Goal: Task Accomplishment & Management: Manage account settings

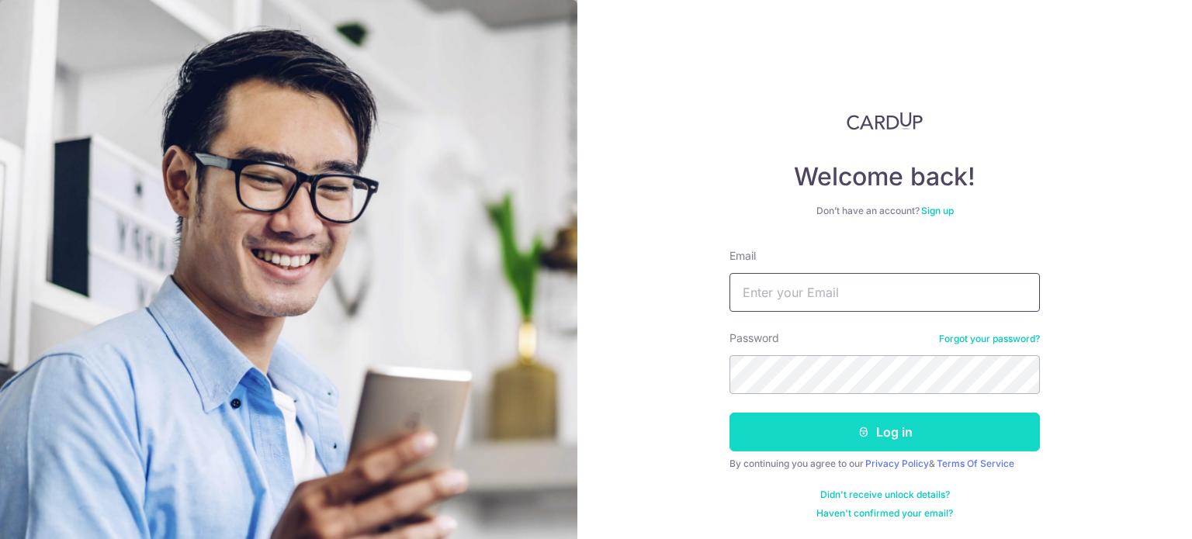
type input "[EMAIL_ADDRESS][DOMAIN_NAME]"
click at [874, 428] on button "Log in" at bounding box center [884, 432] width 310 height 39
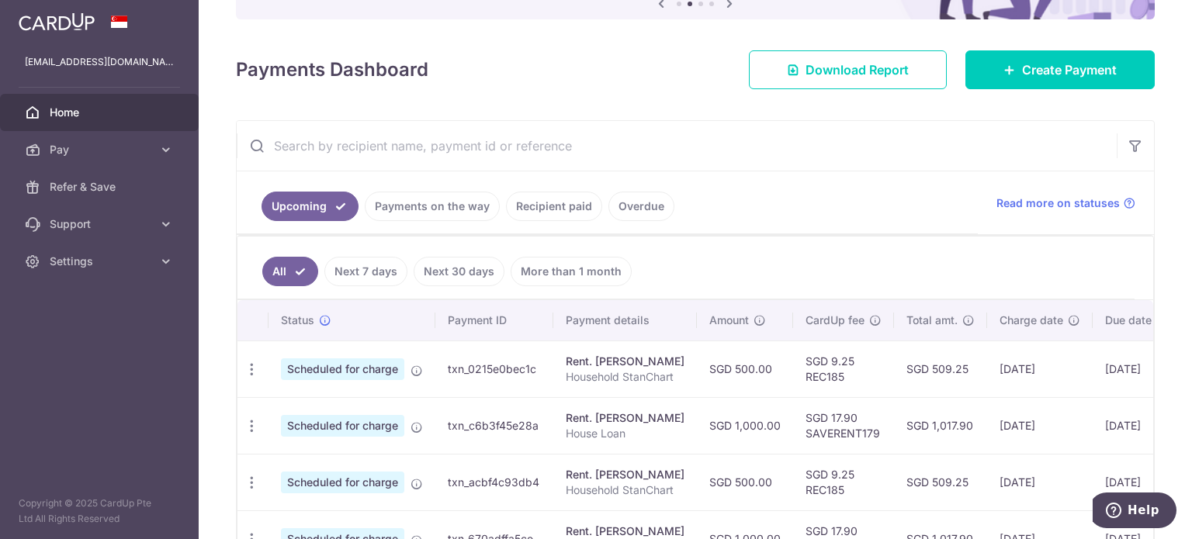
scroll to position [282, 0]
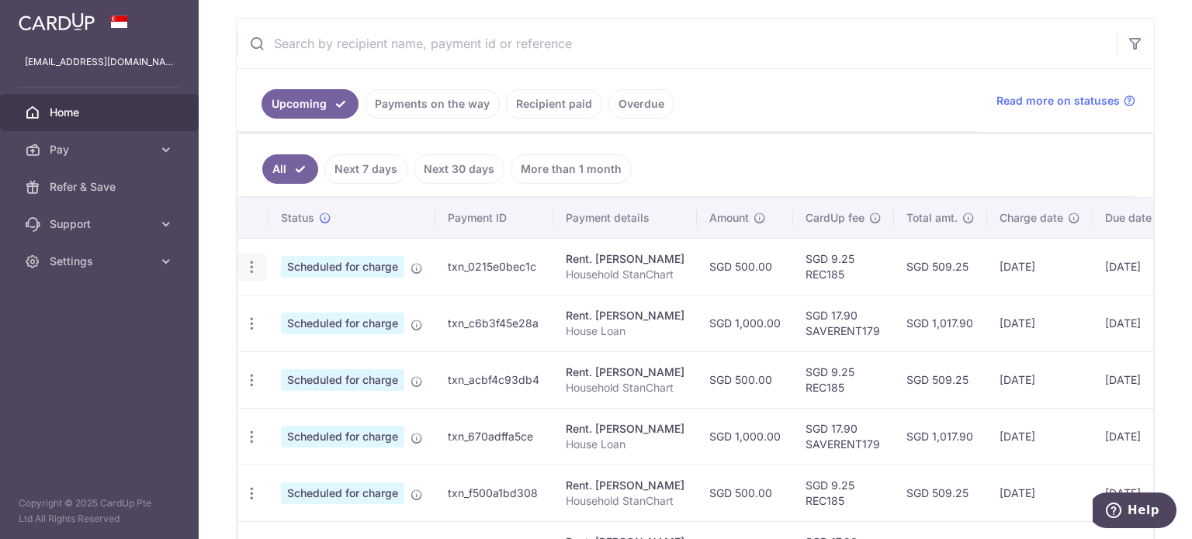
click at [252, 266] on icon "button" at bounding box center [252, 267] width 16 height 16
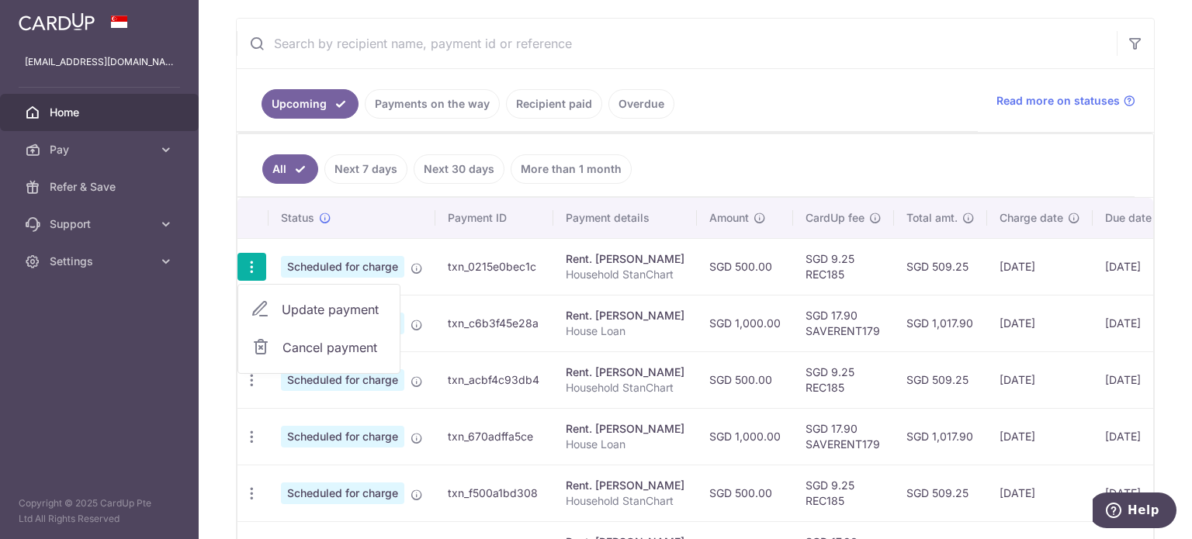
click at [292, 338] on span "Cancel payment" at bounding box center [334, 347] width 104 height 19
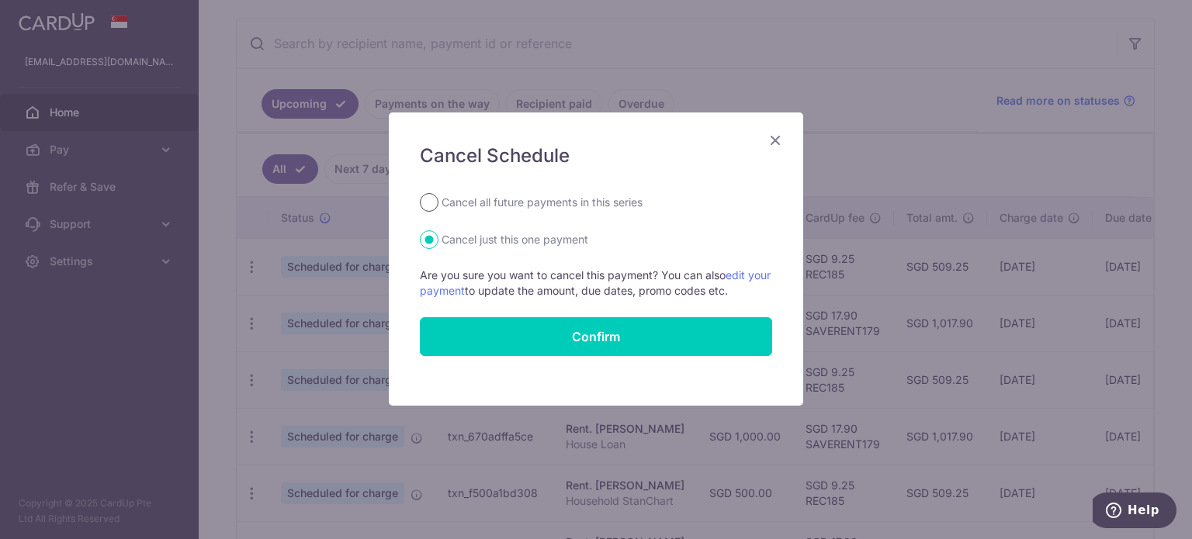
click at [436, 206] on input "Cancel all future payments in this series" at bounding box center [429, 202] width 19 height 19
radio input "true"
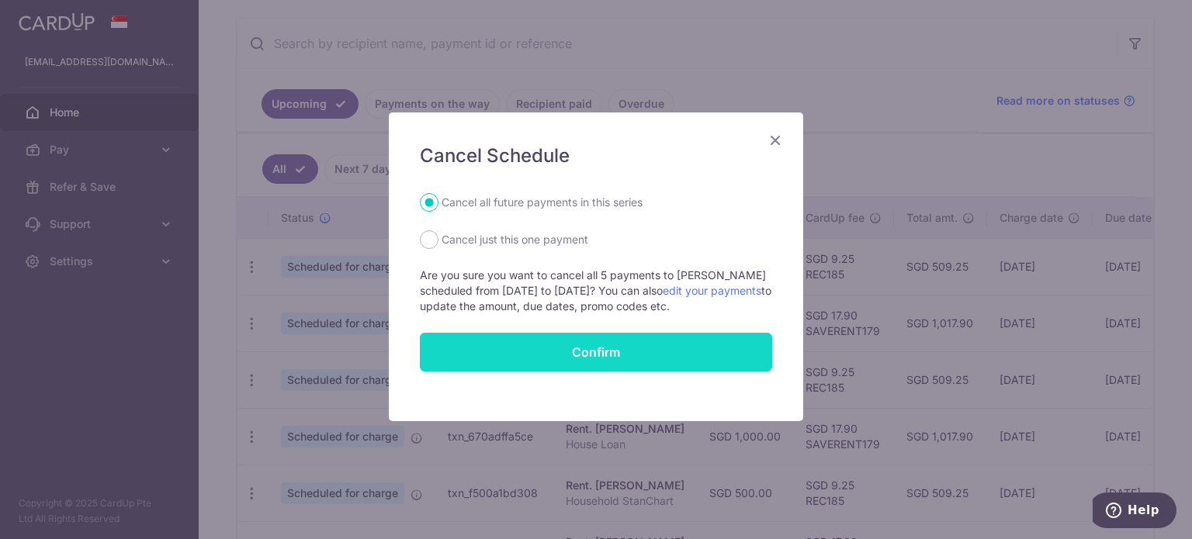
click at [589, 354] on button "Confirm" at bounding box center [596, 352] width 352 height 39
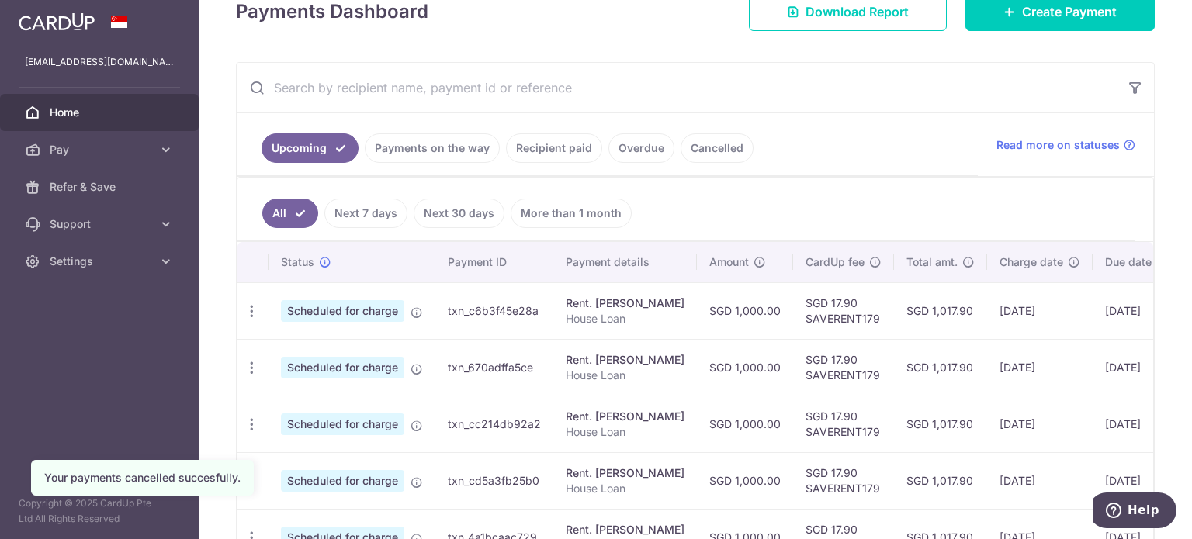
scroll to position [244, 0]
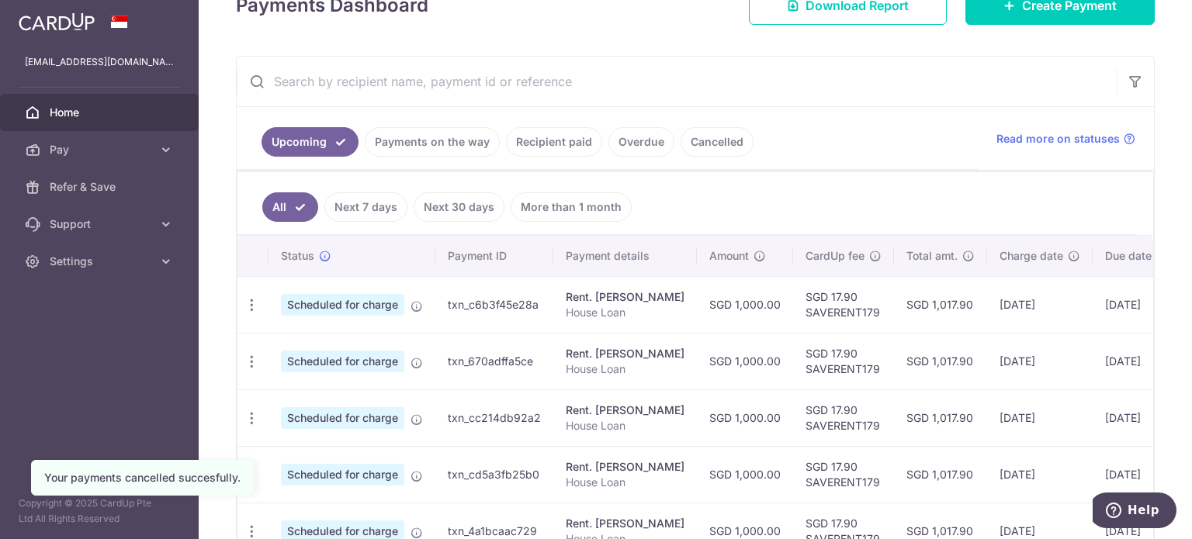
click at [273, 300] on td "Scheduled for charge" at bounding box center [351, 304] width 167 height 57
click at [252, 291] on div "Update payment Cancel payment" at bounding box center [251, 305] width 29 height 29
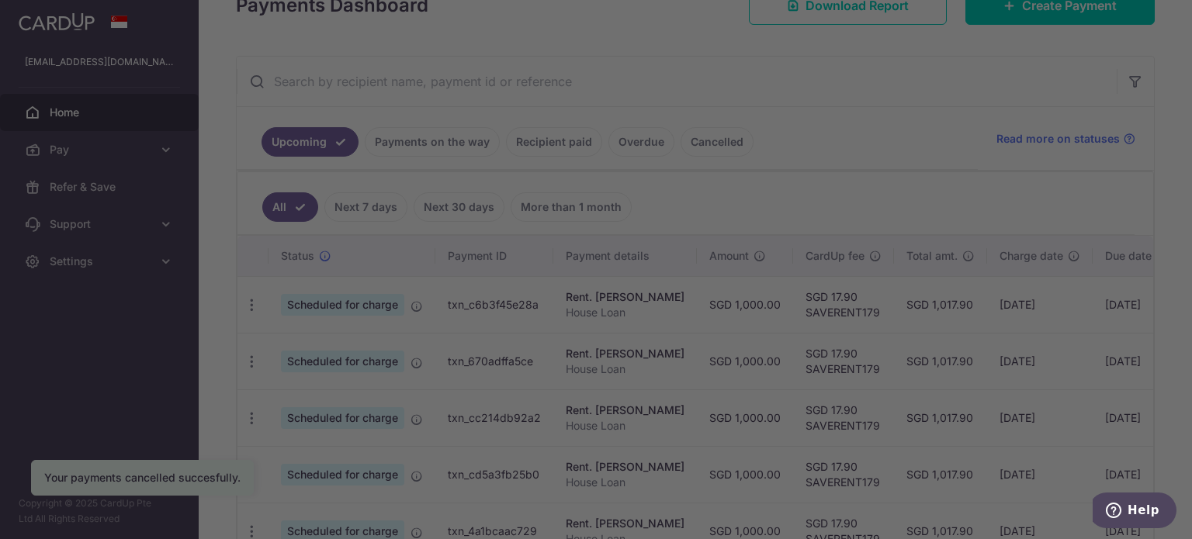
click at [321, 288] on div at bounding box center [601, 272] width 1203 height 545
click at [781, 13] on iframe "Popup CTA" at bounding box center [596, 269] width 388 height 512
click at [916, 125] on div at bounding box center [601, 272] width 1203 height 545
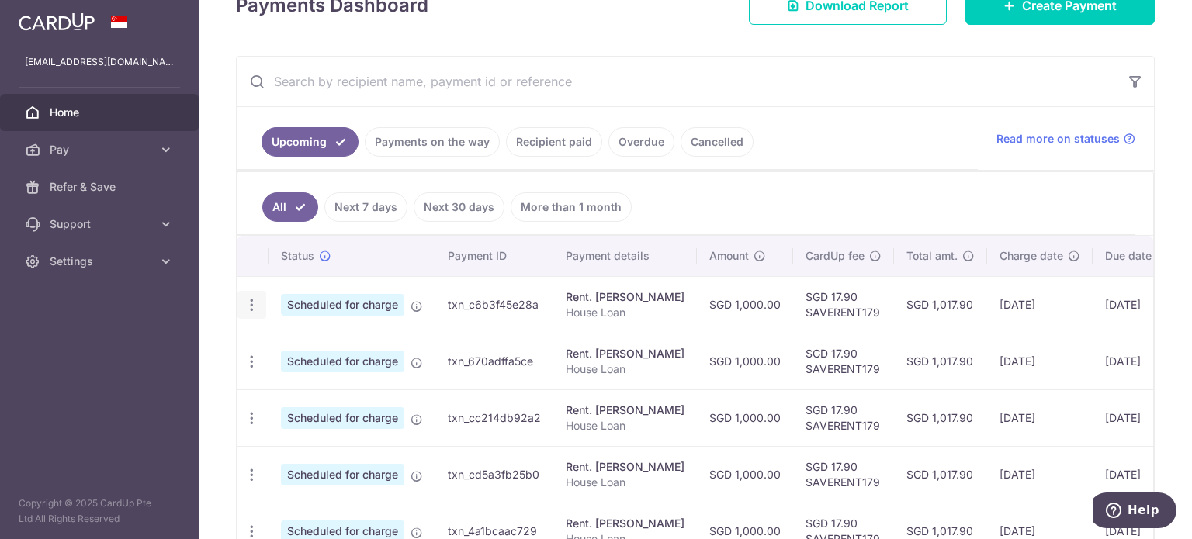
click at [246, 305] on icon "button" at bounding box center [252, 305] width 16 height 16
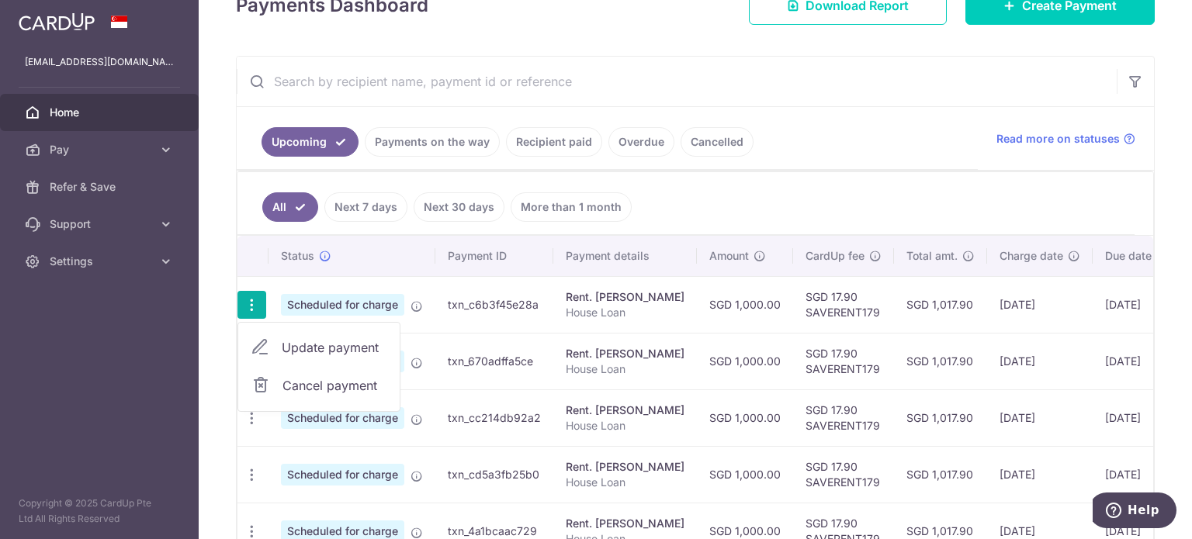
click at [320, 376] on span "Cancel payment" at bounding box center [334, 385] width 104 height 19
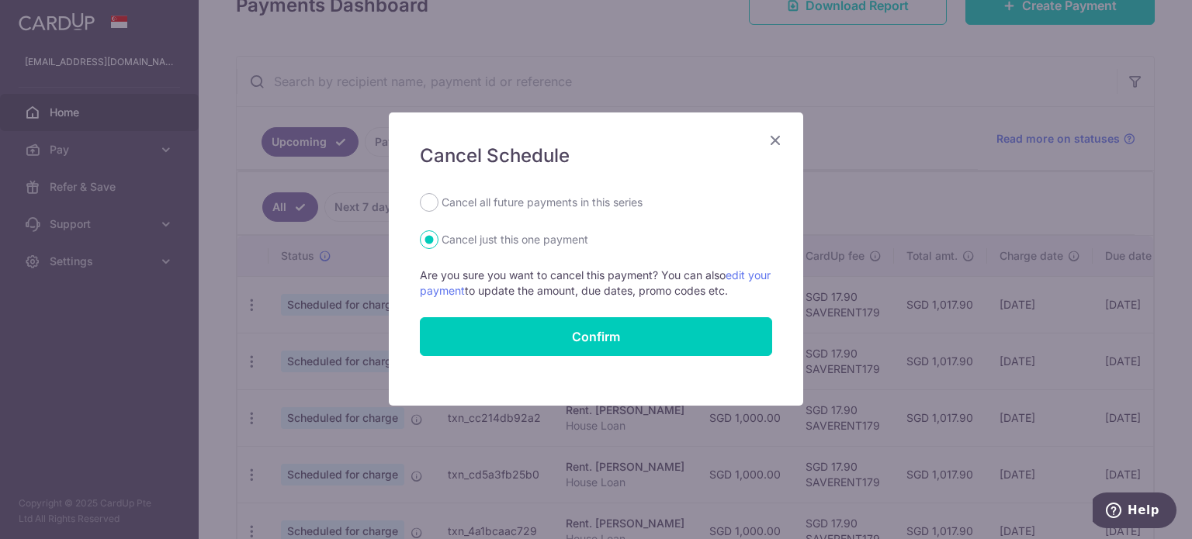
click at [444, 201] on label "Cancel all future payments in this series" at bounding box center [541, 202] width 201 height 19
click at [438, 201] on input "Cancel all future payments in this series" at bounding box center [429, 202] width 19 height 19
radio input "true"
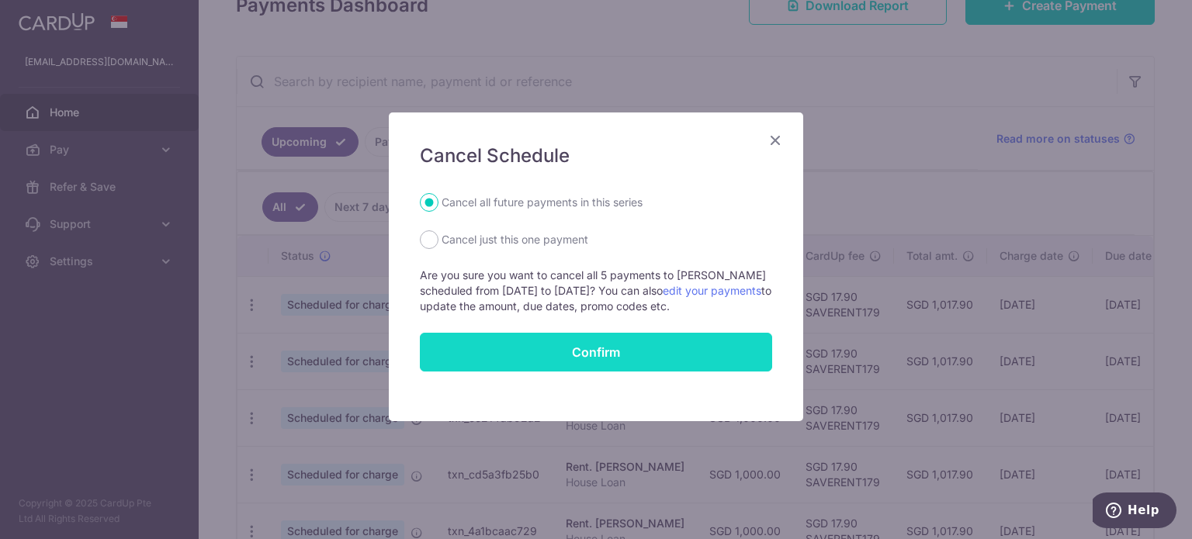
click at [576, 343] on button "Confirm" at bounding box center [596, 352] width 352 height 39
